Goal: Information Seeking & Learning: Learn about a topic

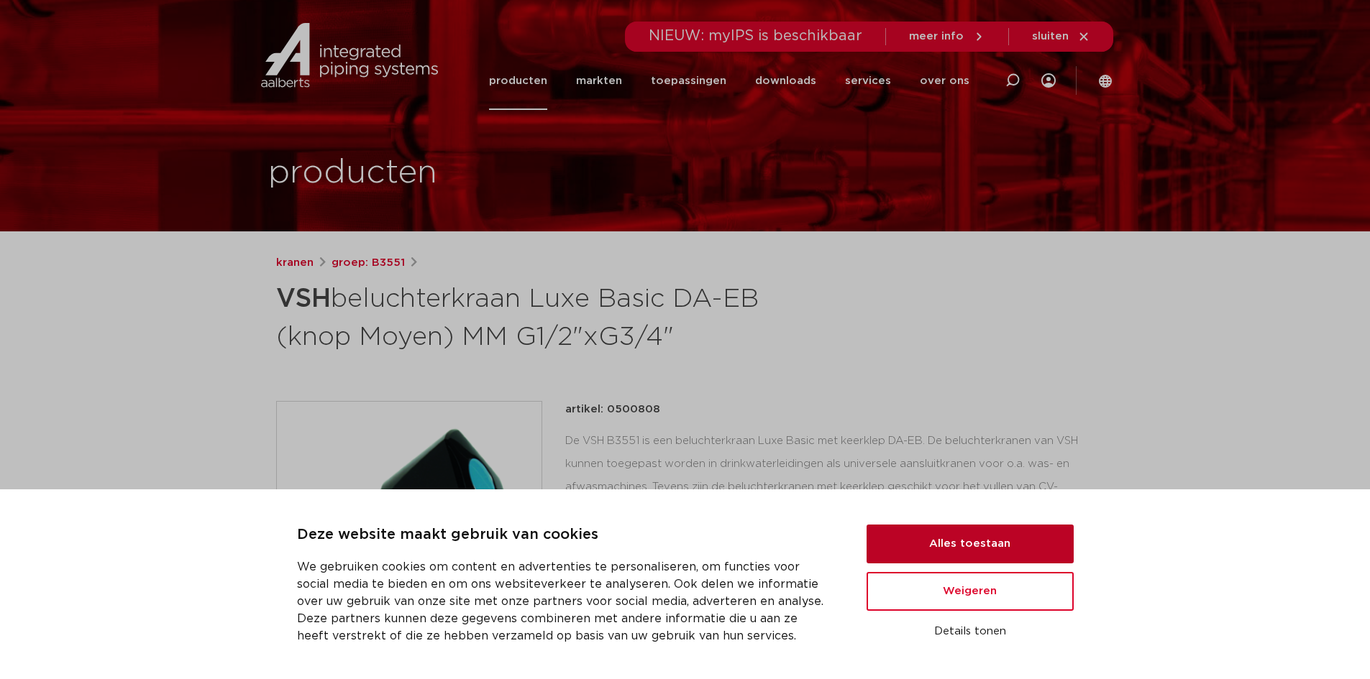
click at [1015, 535] on button "Alles toestaan" at bounding box center [969, 544] width 207 height 39
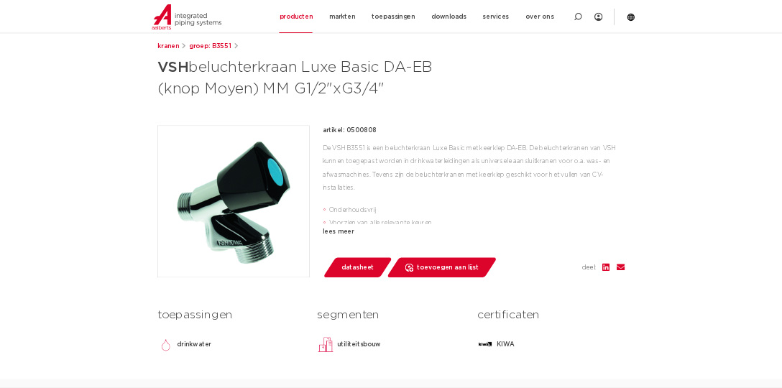
scroll to position [216, 0]
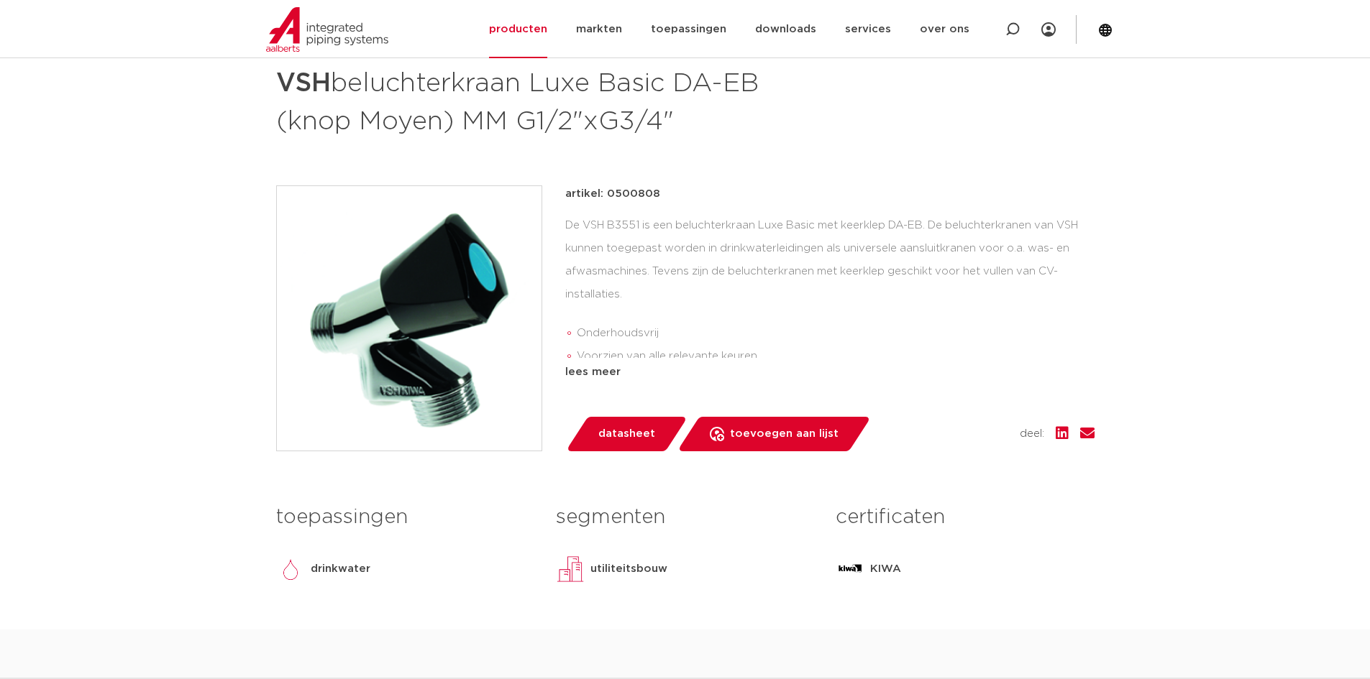
drag, startPoint x: 659, startPoint y: 273, endPoint x: 1077, endPoint y: 269, distance: 417.8
click at [1077, 269] on div "De VSH B3551 is een beluchterkraan Luxe Basic met keerklep DA-EB. De beluchterk…" at bounding box center [829, 286] width 529 height 144
click at [693, 287] on div "De VSH B3551 is een beluchterkraan Luxe Basic met keerklep DA-EB. De beluchterk…" at bounding box center [829, 286] width 529 height 144
drag, startPoint x: 646, startPoint y: 275, endPoint x: 1081, endPoint y: 260, distance: 434.6
click at [1071, 271] on div "De VSH B3551 is een beluchterkraan Luxe Basic met keerklep DA-EB. De beluchterk…" at bounding box center [829, 286] width 529 height 144
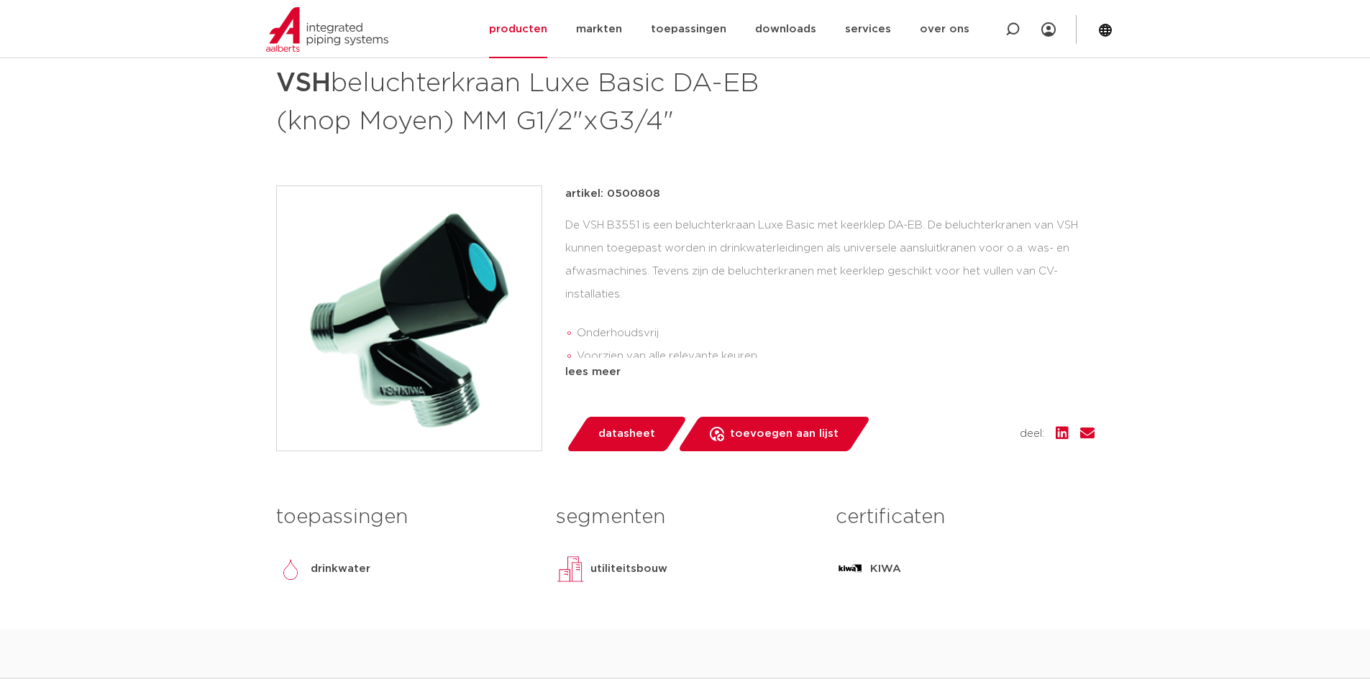
click at [705, 303] on div "De VSH B3551 is een beluchterkraan Luxe Basic met keerklep DA-EB. De beluchterk…" at bounding box center [829, 286] width 529 height 144
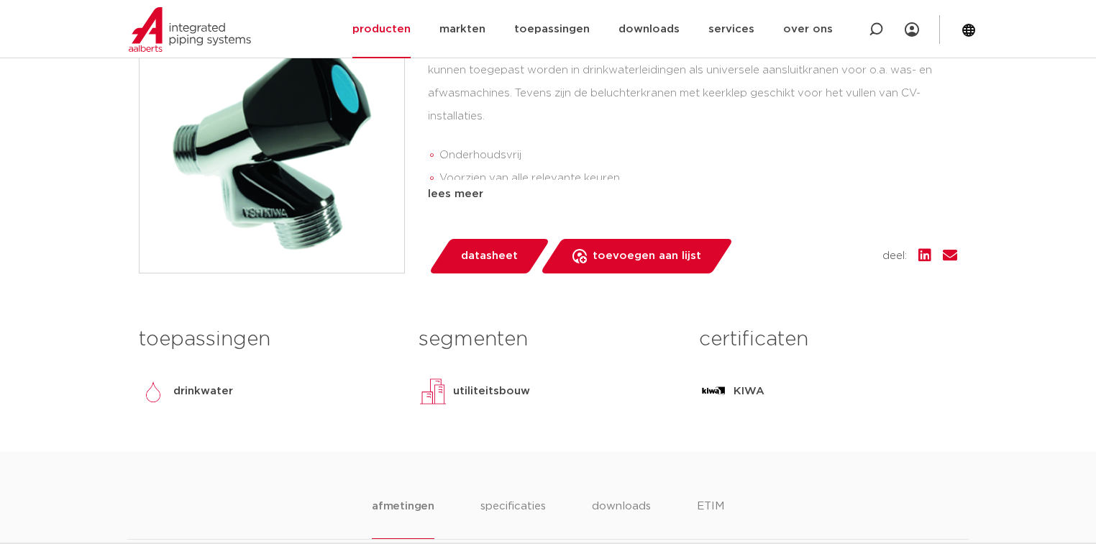
scroll to position [339, 0]
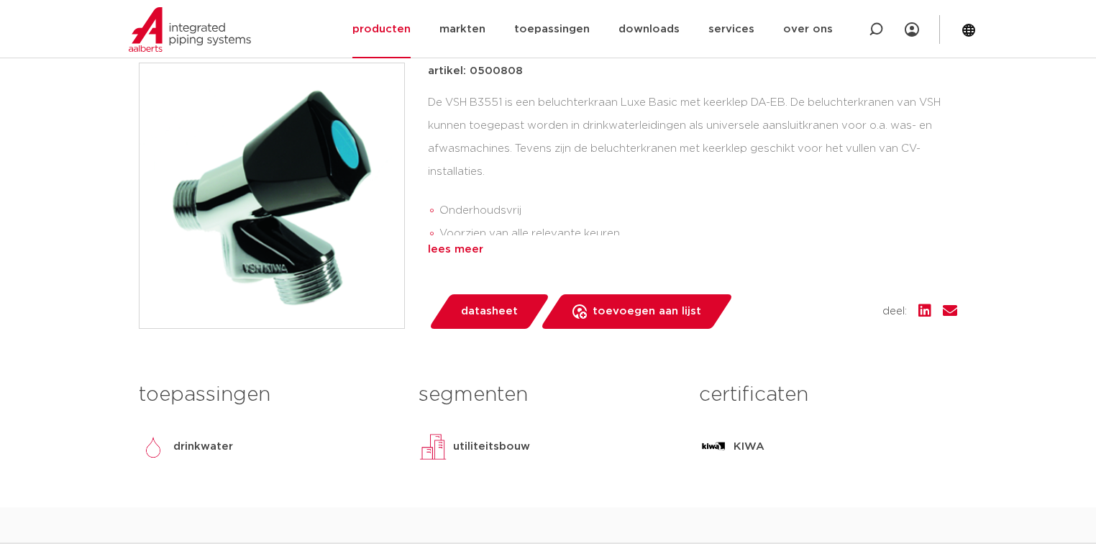
click at [463, 247] on div "lees meer" at bounding box center [692, 249] width 529 height 17
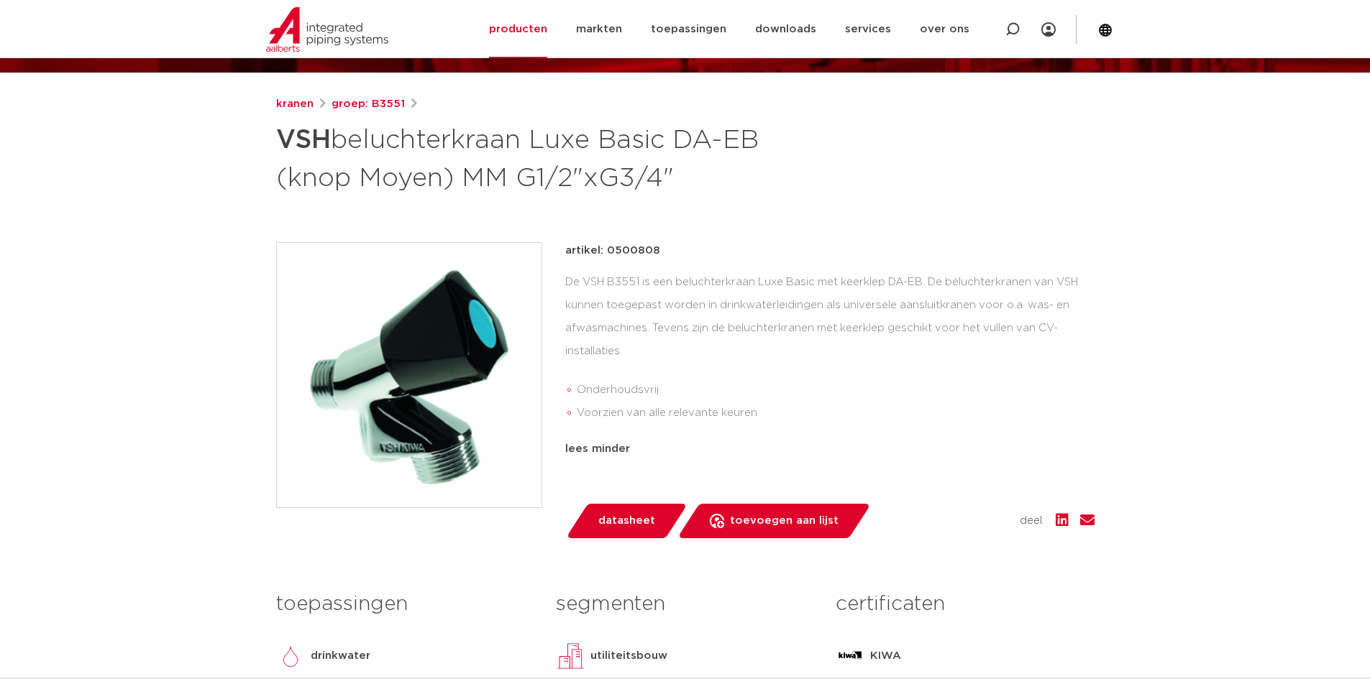
scroll to position [124, 0]
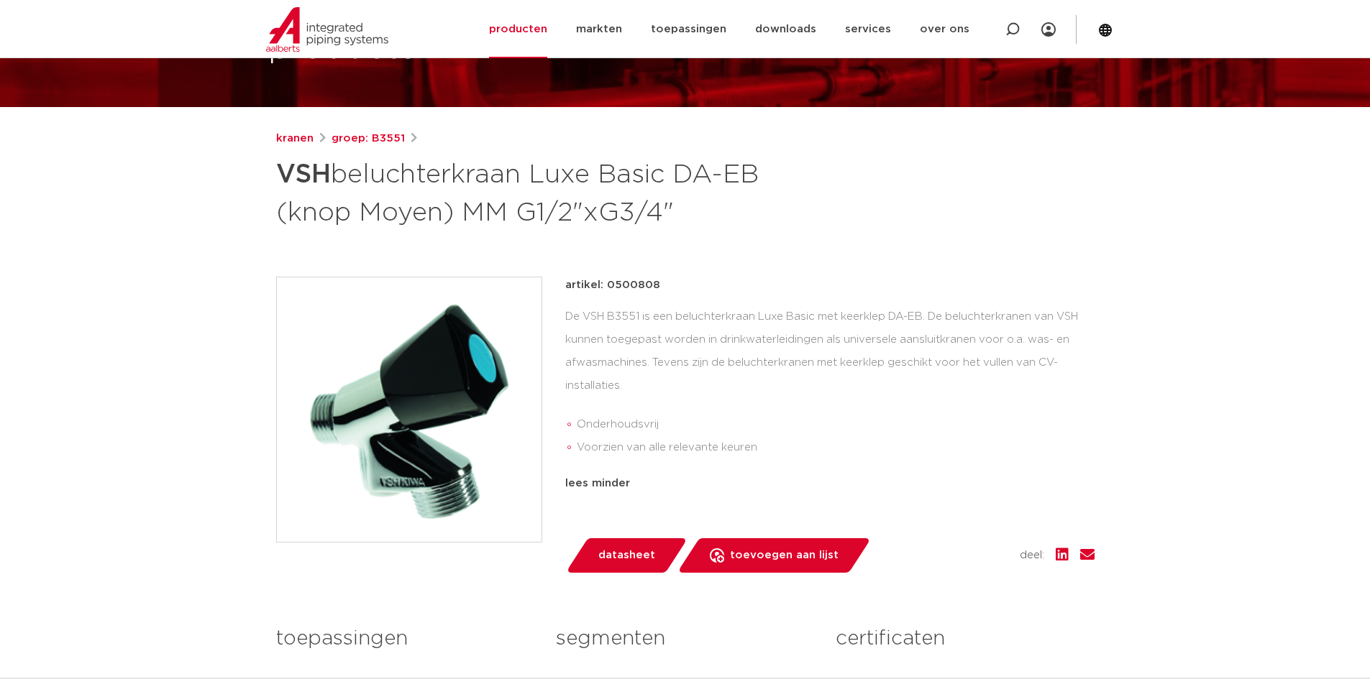
drag, startPoint x: 928, startPoint y: 318, endPoint x: 916, endPoint y: 321, distance: 12.7
click at [928, 318] on div "De VSH B3551 is een beluchterkraan Luxe Basic met keerklep DA-EB. De beluchterk…" at bounding box center [829, 385] width 529 height 159
drag, startPoint x: 841, startPoint y: 314, endPoint x: 926, endPoint y: 307, distance: 85.1
click at [926, 307] on div "De VSH B3551 is een beluchterkraan Luxe Basic met keerklep DA-EB. De beluchterk…" at bounding box center [829, 385] width 529 height 159
copy div "keerklep DA-EB"
